Goal: Task Accomplishment & Management: Use online tool/utility

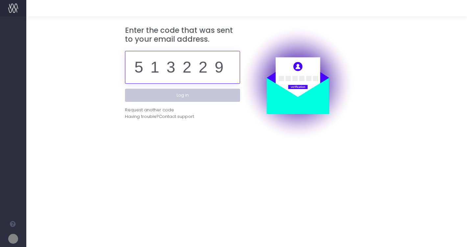
type input "513229"
click at [182, 95] on button "Log in" at bounding box center [182, 95] width 115 height 13
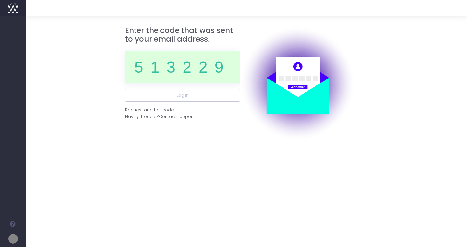
click at [184, 98] on div at bounding box center [233, 123] width 467 height 247
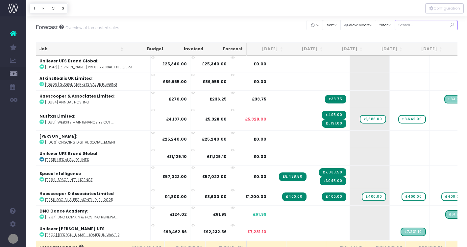
click at [414, 26] on input "text" at bounding box center [425, 25] width 63 height 10
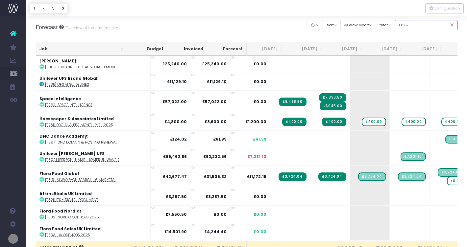
type input "11567"
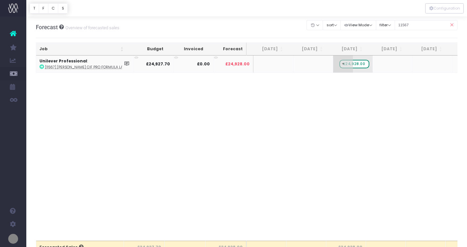
click at [347, 65] on span "£24,928.00" at bounding box center [354, 64] width 30 height 9
click at [337, 66] on input "24928" at bounding box center [352, 64] width 33 height 13
type input "4928"
click at [378, 66] on span "+" at bounding box center [383, 64] width 20 height 17
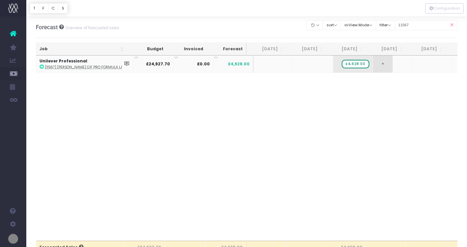
click at [378, 66] on span "+" at bounding box center [383, 64] width 20 height 17
type input "10000"
click at [435, 65] on body "Oh my... this is bad. [PERSON_NAME] wasn't able to load this page. Please conta…" at bounding box center [233, 123] width 467 height 247
click at [416, 64] on span "+" at bounding box center [422, 64] width 20 height 17
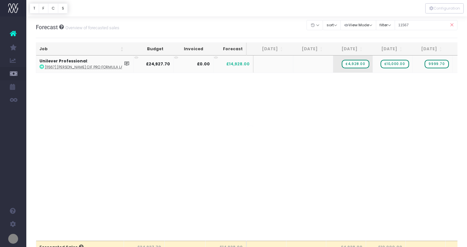
click at [428, 92] on body "Oh my... this is bad. [PERSON_NAME] wasn't able to load this page. Please conta…" at bounding box center [233, 123] width 467 height 247
click at [420, 25] on input "11567" at bounding box center [425, 25] width 63 height 10
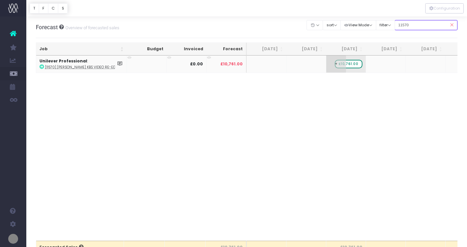
type input "11570"
drag, startPoint x: 353, startPoint y: 62, endPoint x: 389, endPoint y: 62, distance: 36.2
